Goal: Task Accomplishment & Management: Use online tool/utility

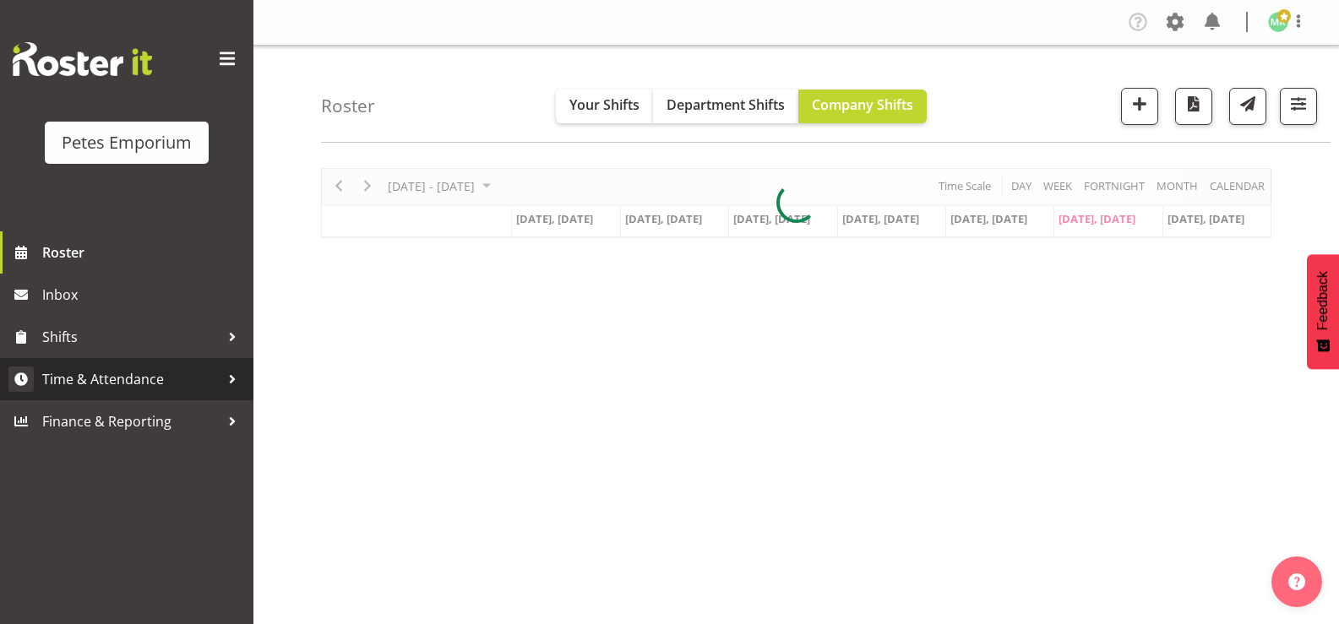
click at [188, 371] on span "Time & Attendance" at bounding box center [130, 379] width 177 height 25
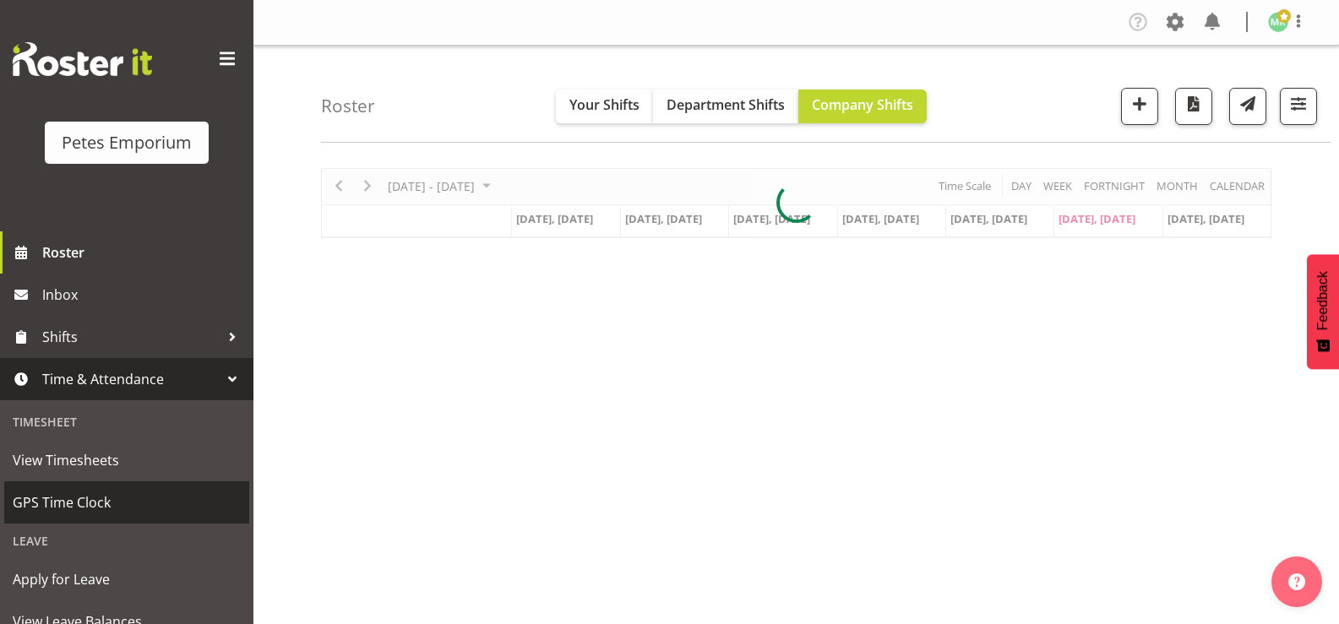
click at [140, 499] on span "GPS Time Clock" at bounding box center [127, 502] width 228 height 25
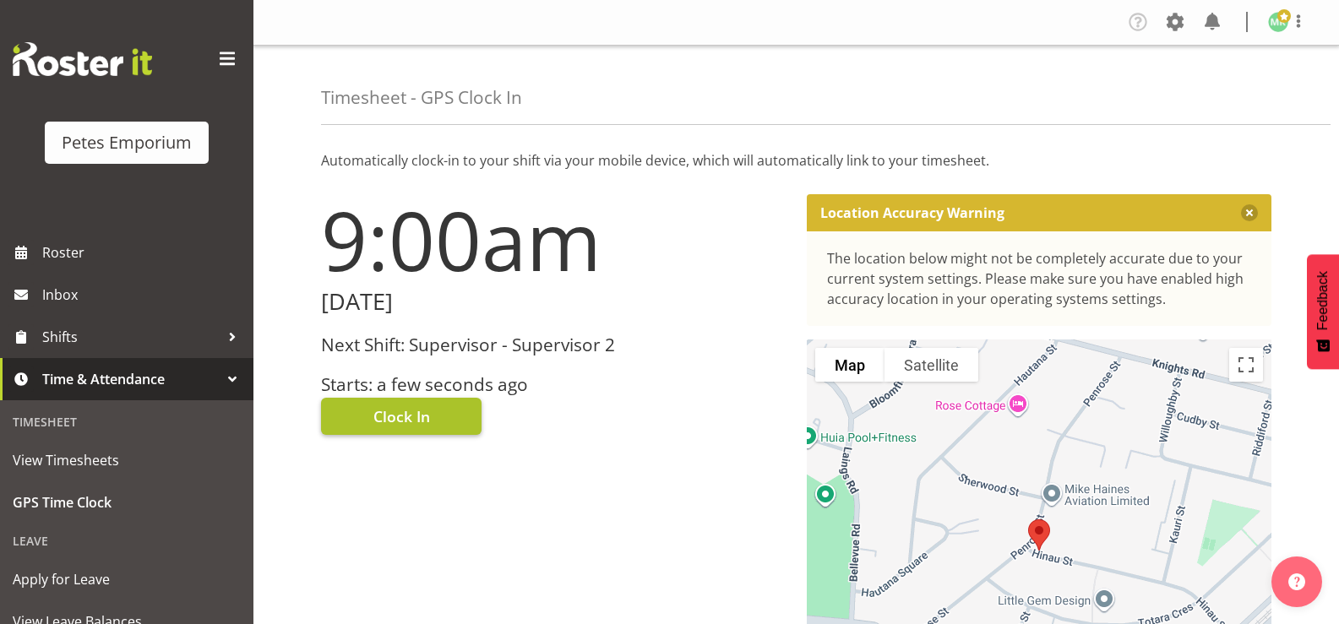
click at [373, 413] on span "Clock In" at bounding box center [401, 416] width 57 height 22
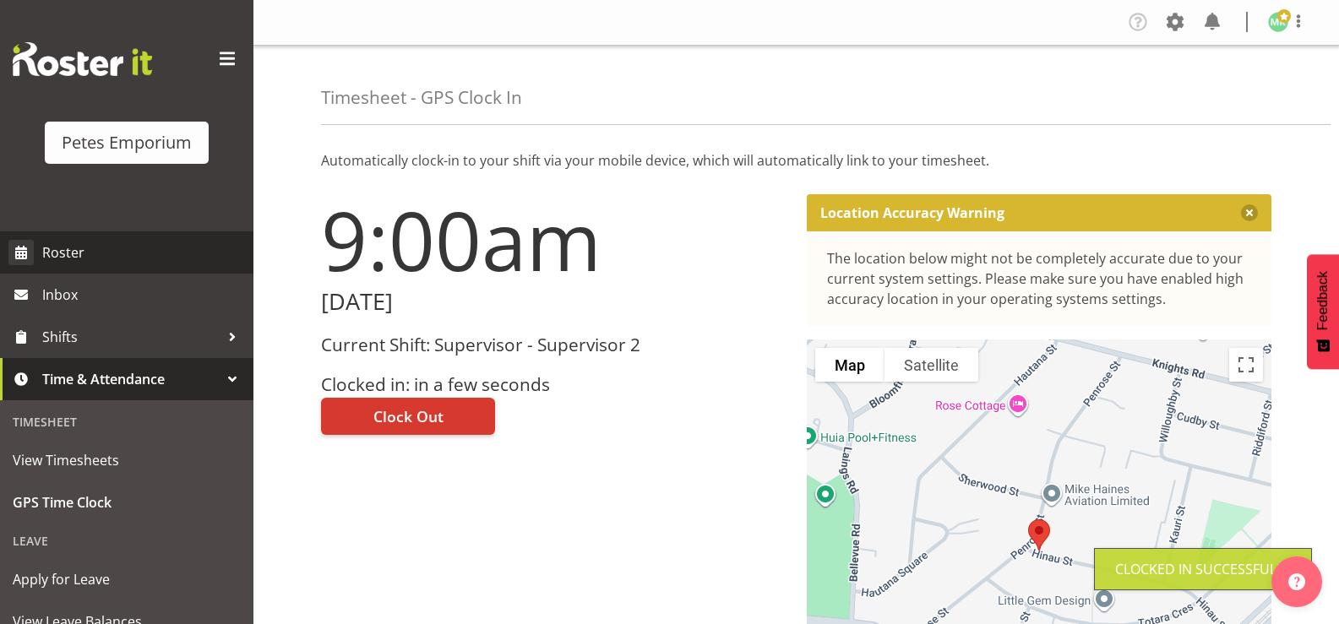
click at [177, 247] on span "Roster" at bounding box center [143, 252] width 203 height 25
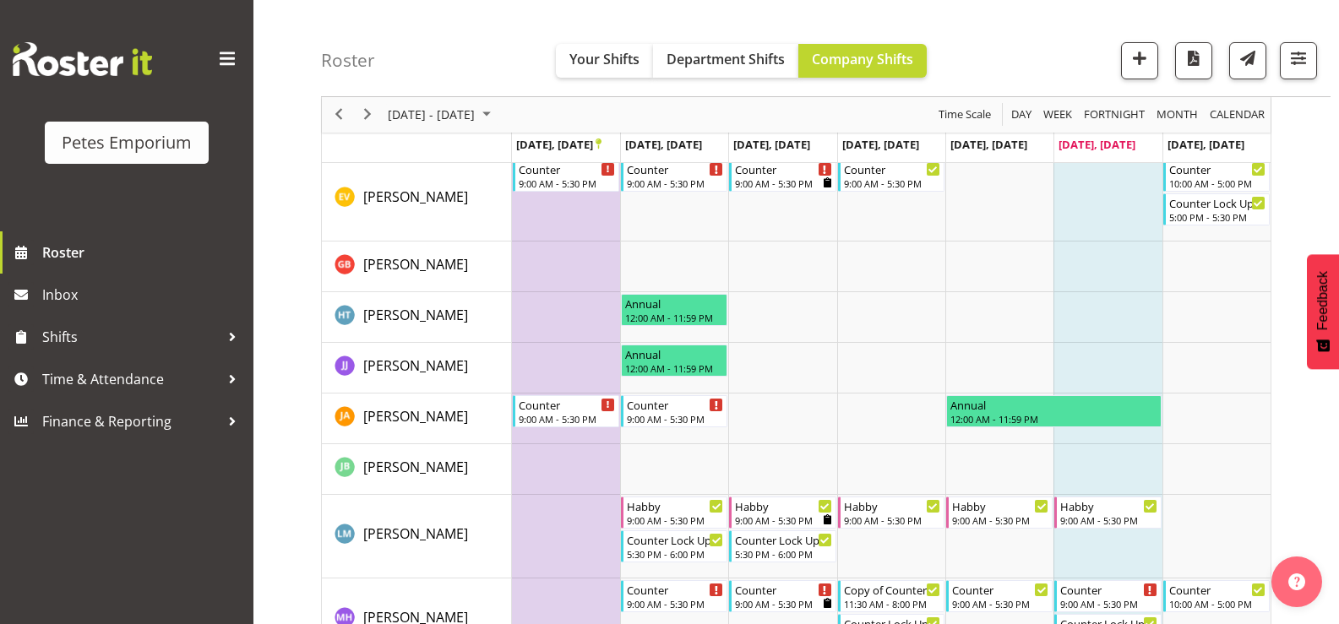
scroll to position [583, 0]
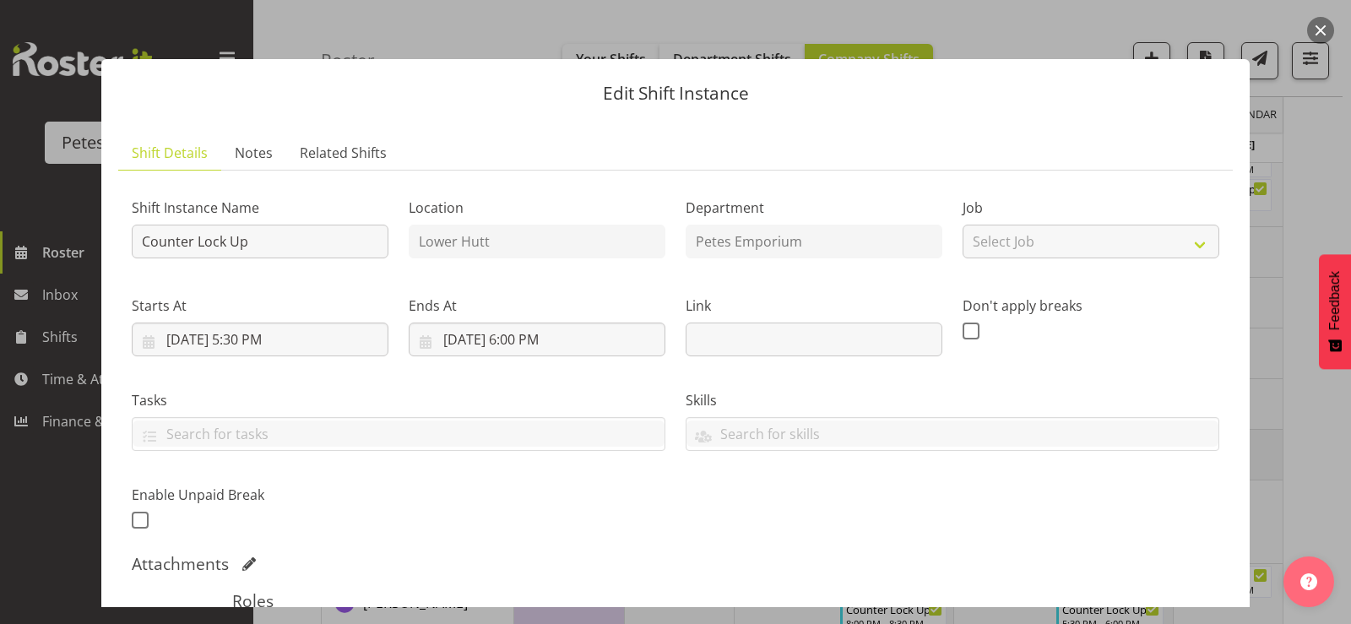
click at [1308, 35] on button "button" at bounding box center [1320, 30] width 27 height 27
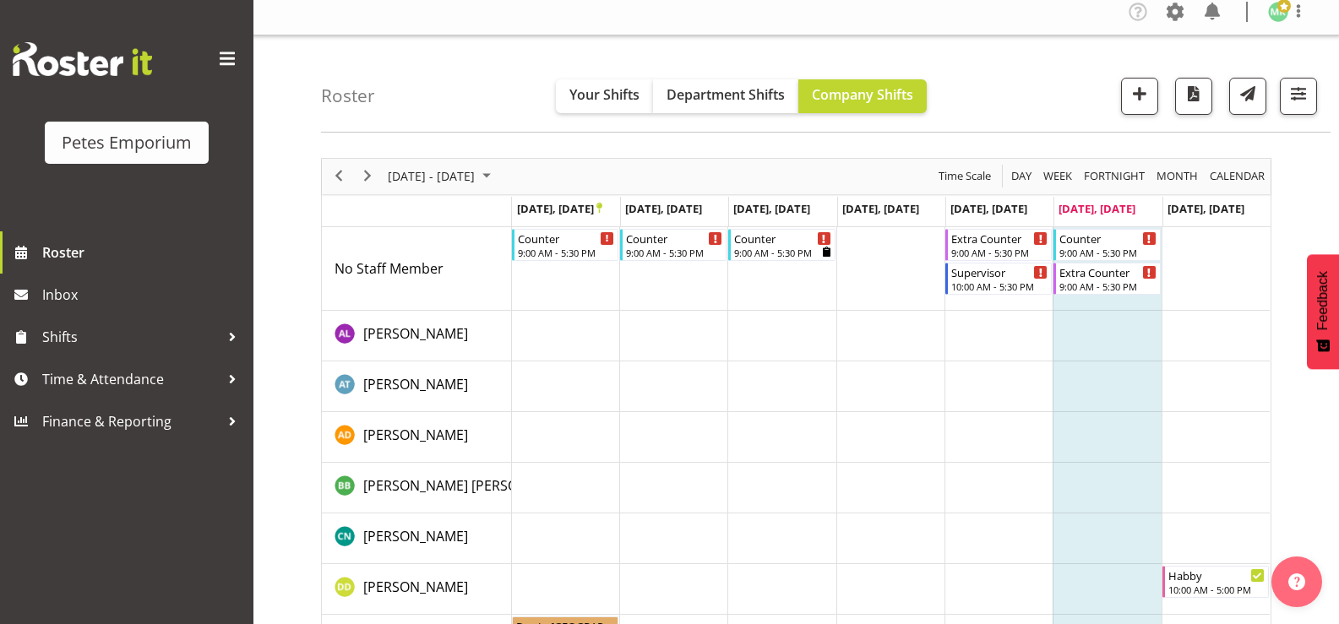
scroll to position [0, 0]
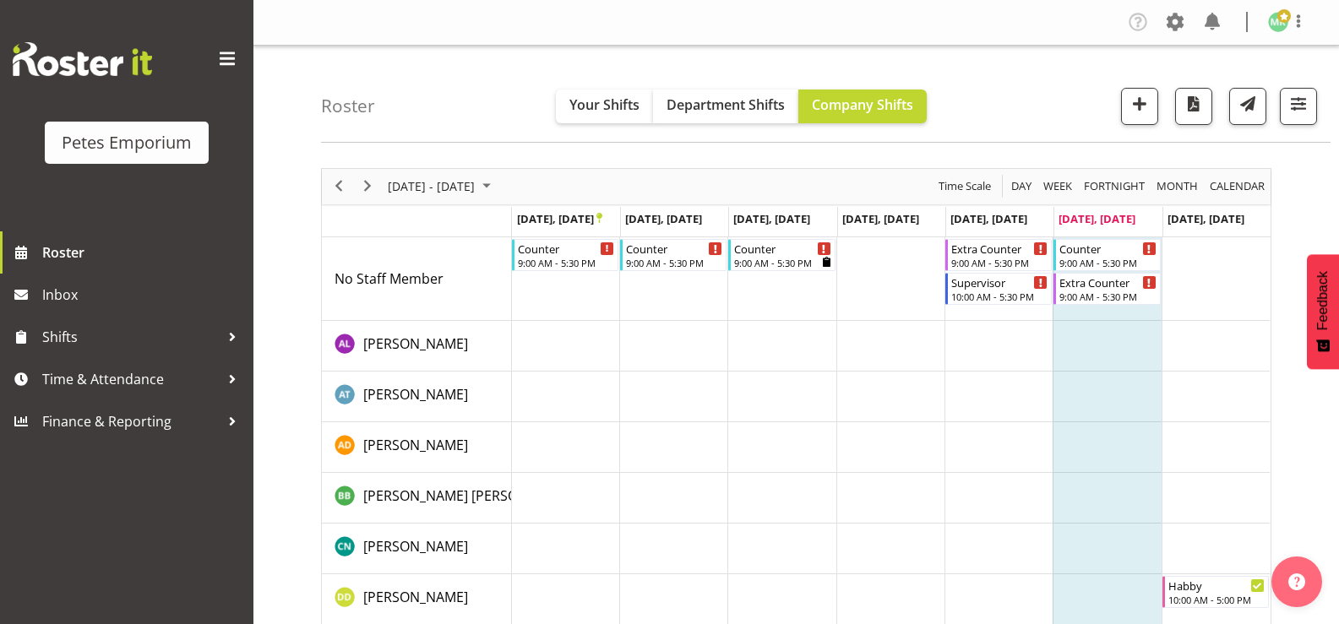
click at [1284, 24] on img at bounding box center [1278, 22] width 20 height 20
click at [1218, 95] on link "Log Out" at bounding box center [1227, 88] width 162 height 30
